Goal: Navigation & Orientation: Find specific page/section

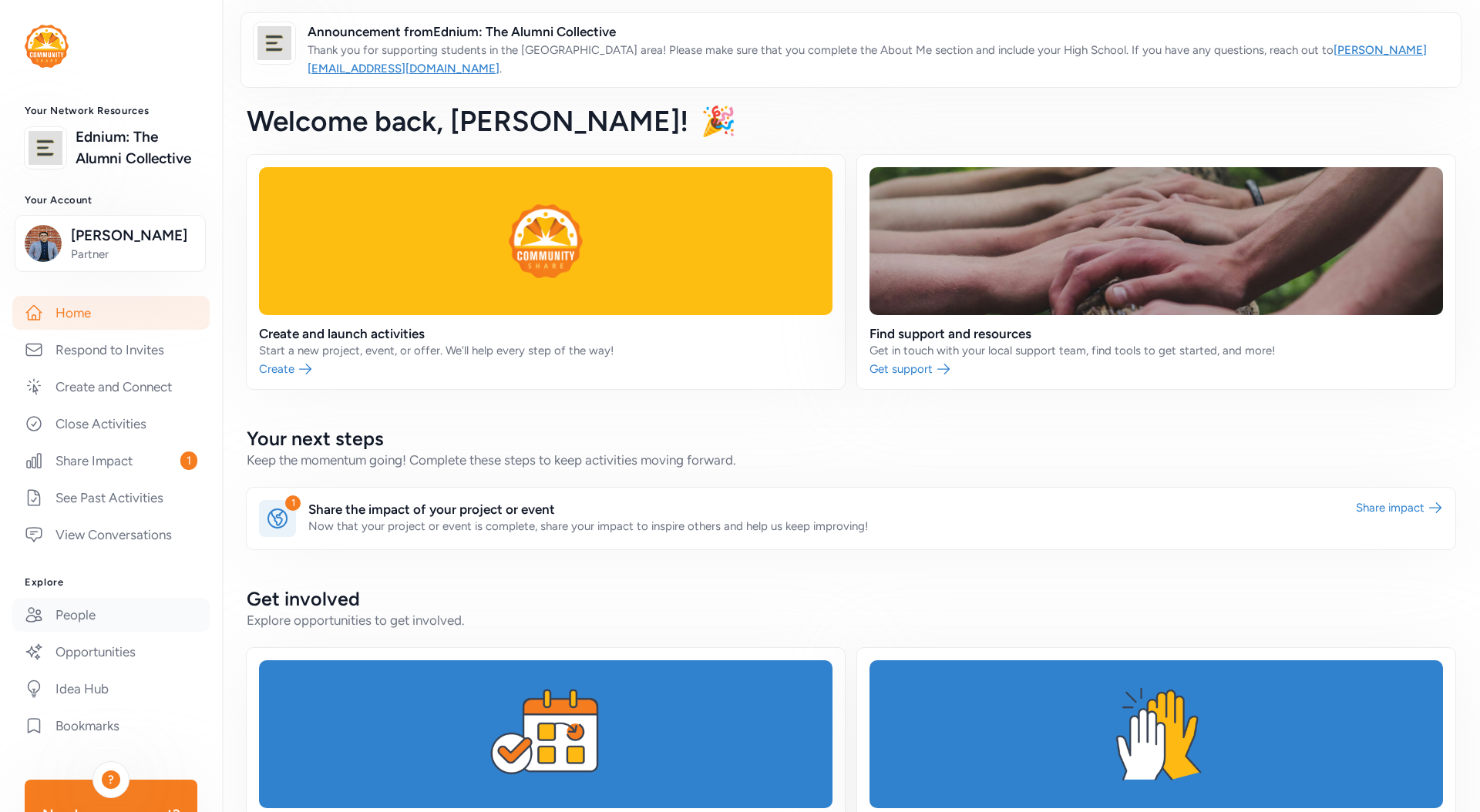
click at [94, 609] on link "People" at bounding box center [111, 615] width 197 height 34
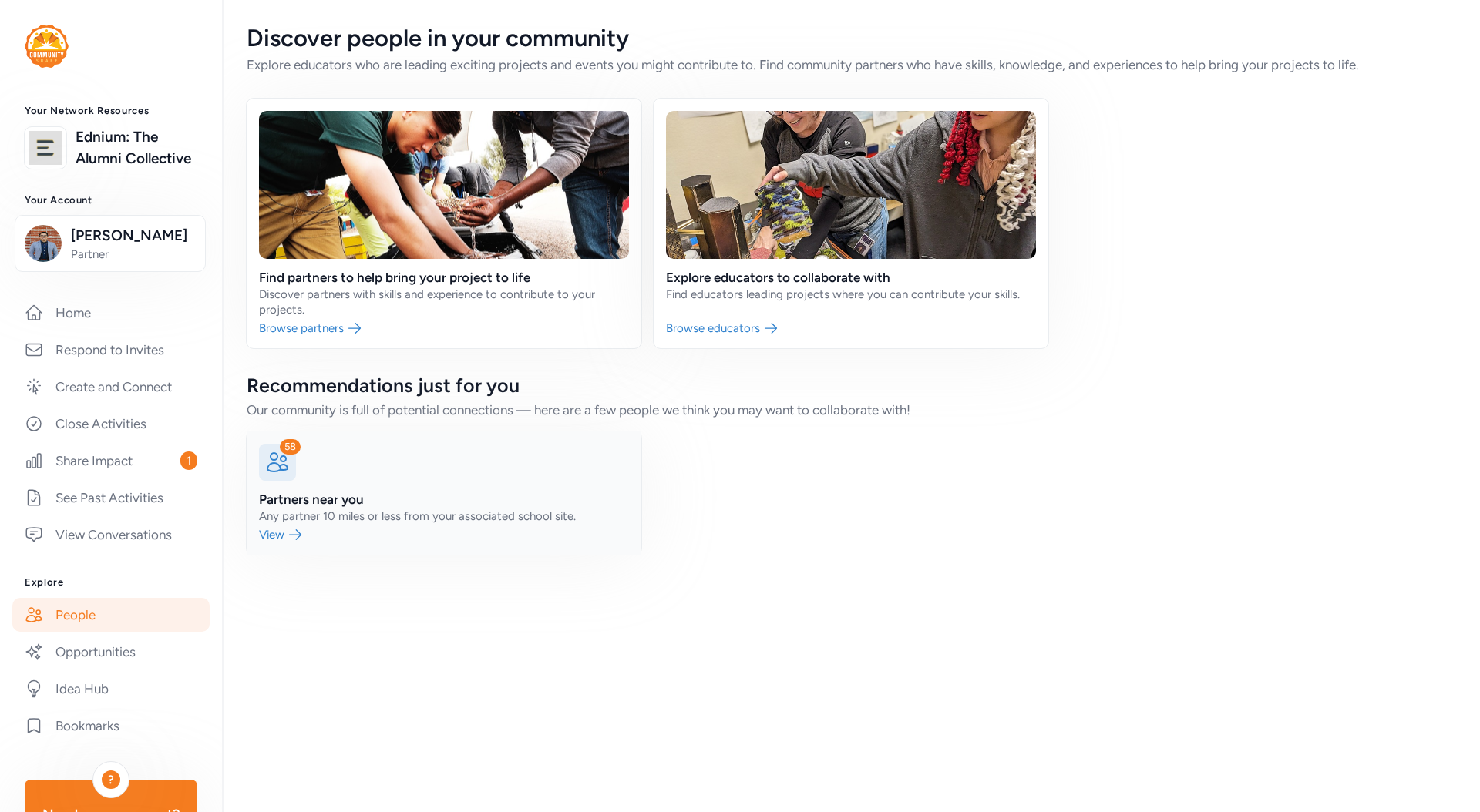
click at [324, 495] on link at bounding box center [444, 493] width 395 height 123
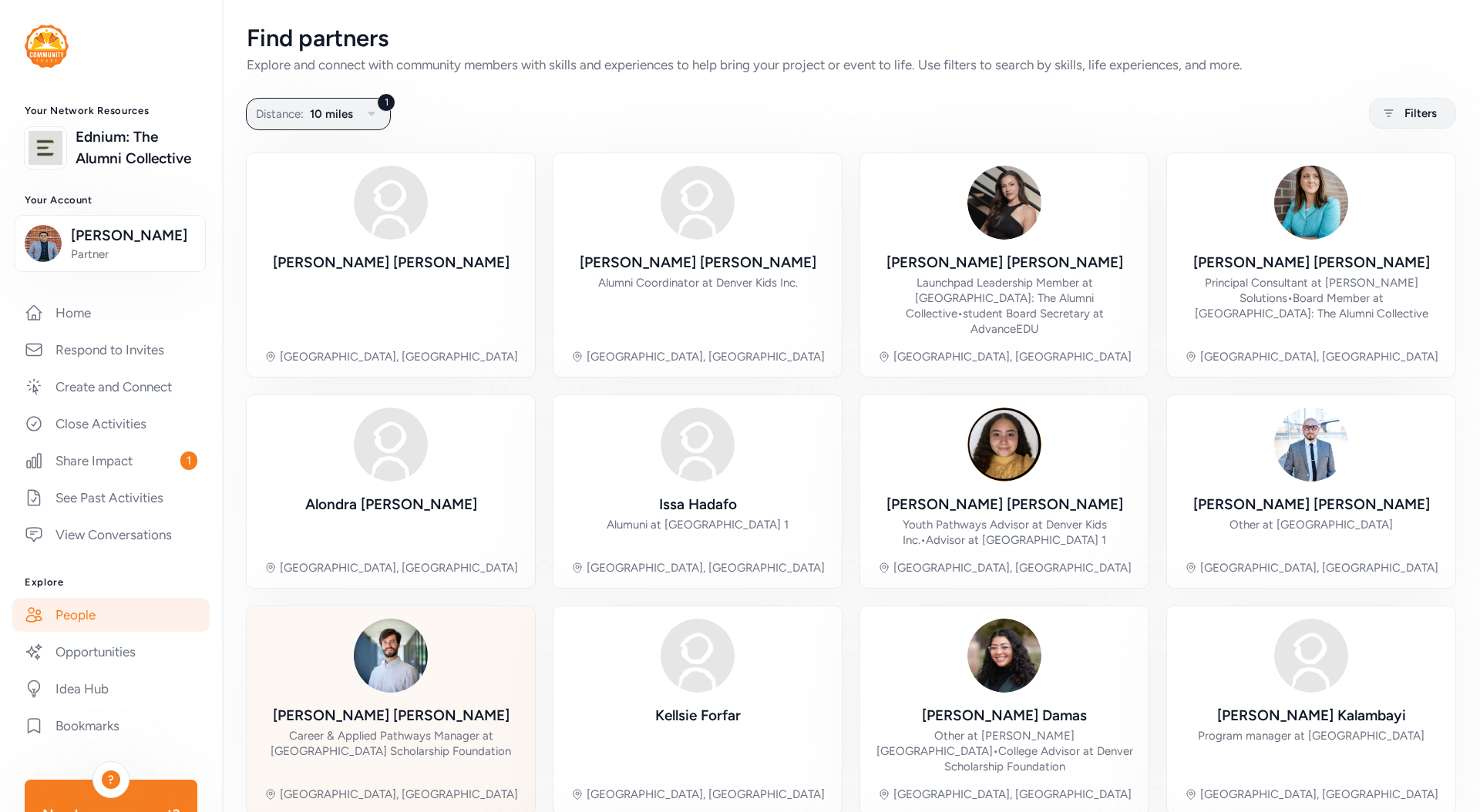
scroll to position [261, 0]
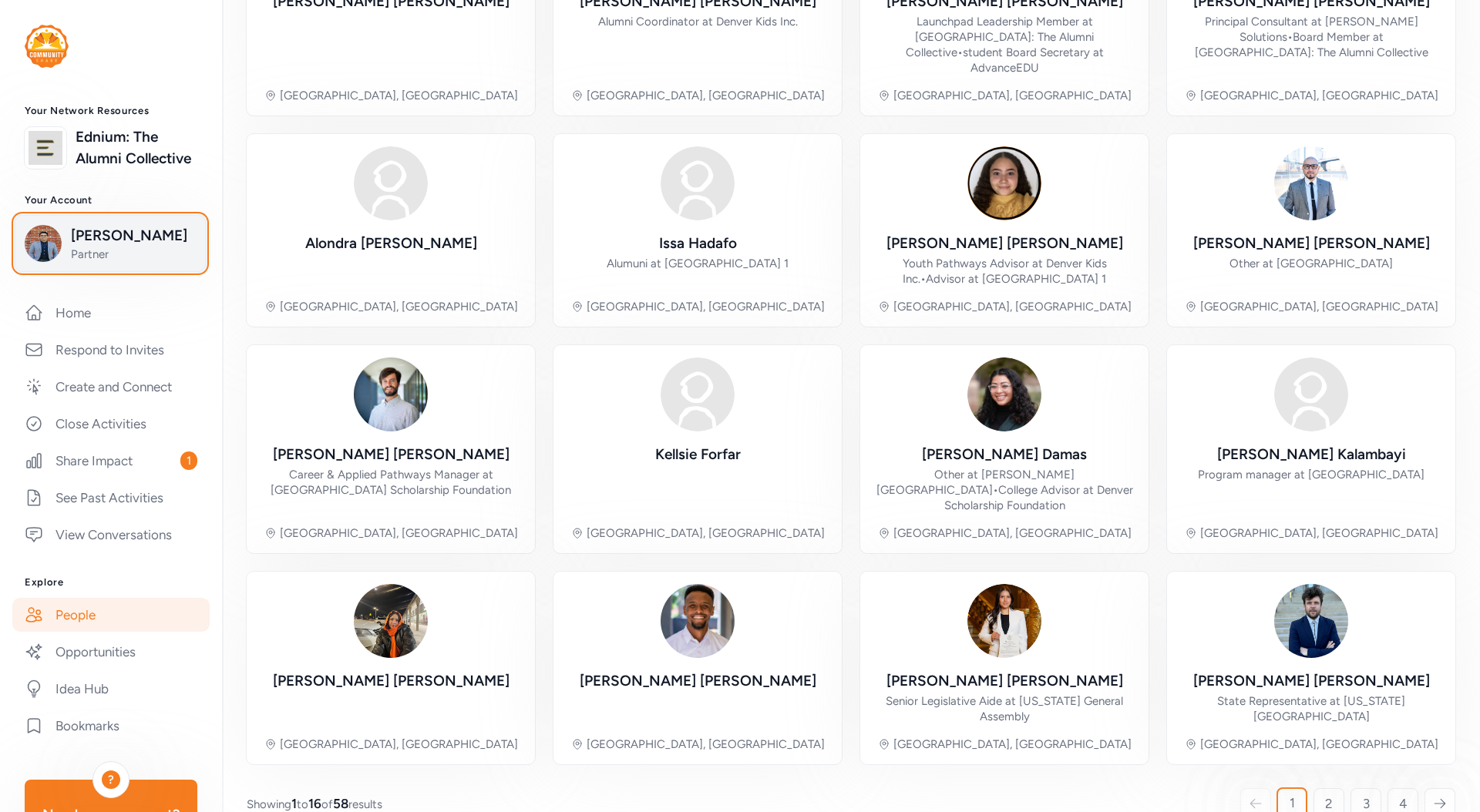
click at [101, 241] on span "[PERSON_NAME]" at bounding box center [133, 236] width 125 height 21
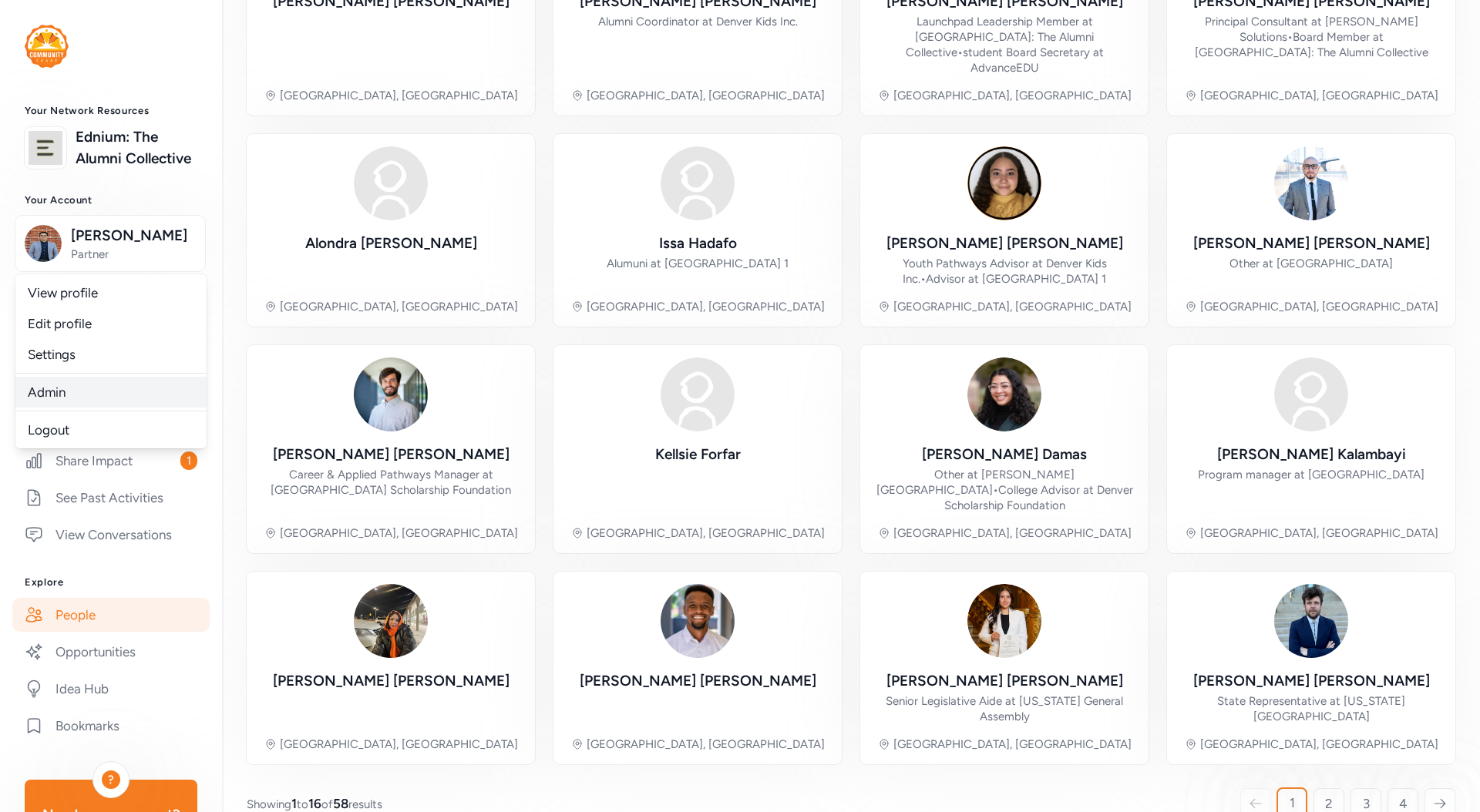
click at [84, 395] on link "Admin" at bounding box center [111, 392] width 191 height 31
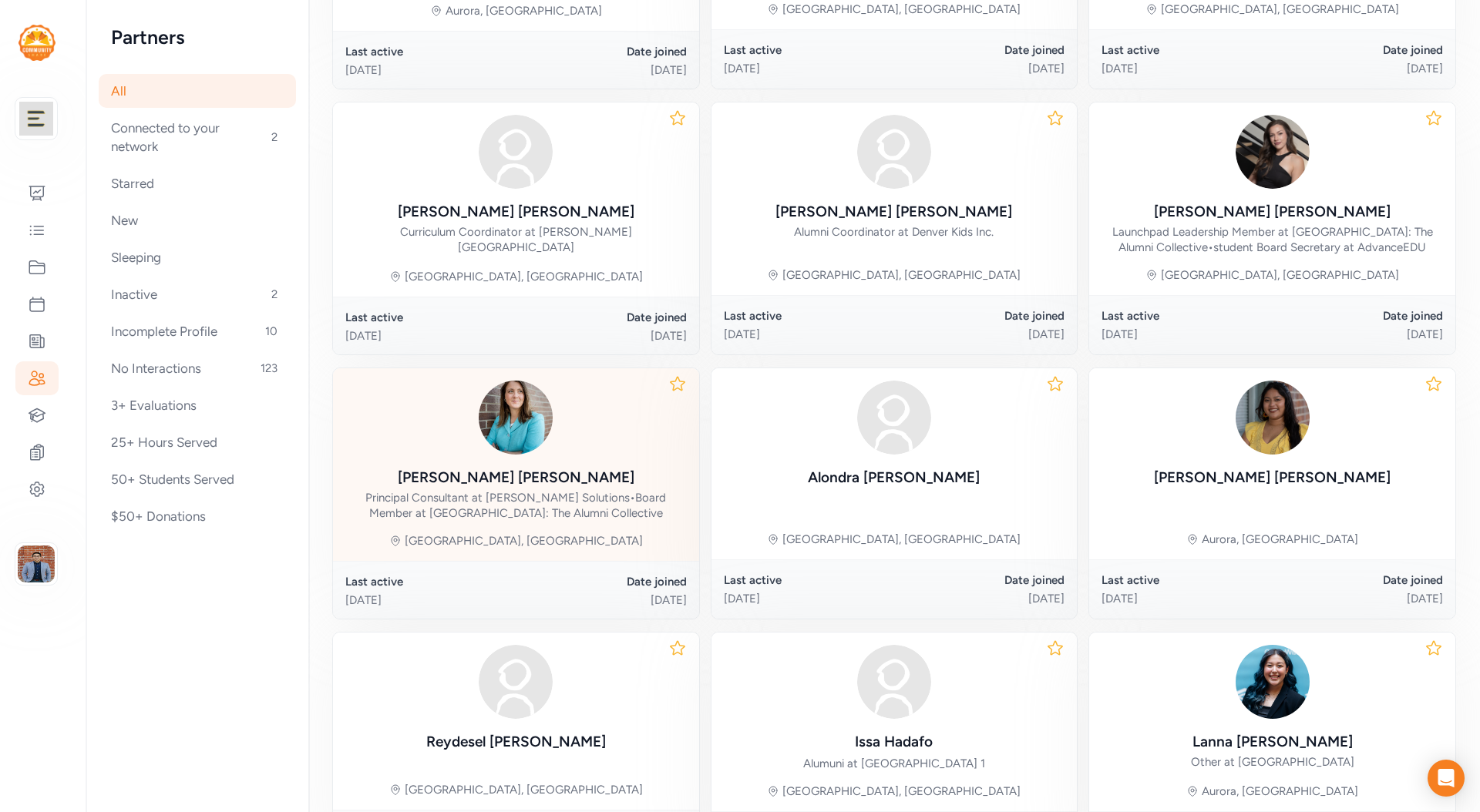
scroll to position [432, 0]
